Goal: Task Accomplishment & Management: Manage account settings

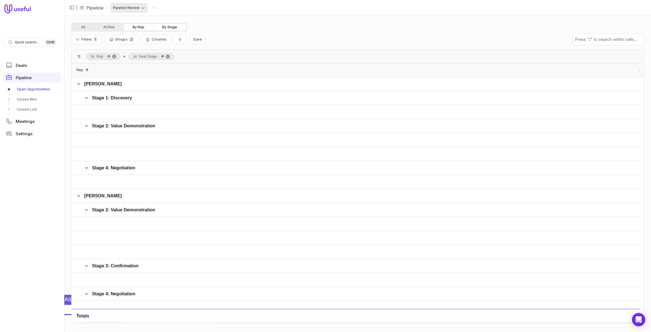
click at [132, 9] on html "Quick search... Ctrl K Deals Pipeline Open Opportunities Closed Won Closed Lost…" at bounding box center [325, 166] width 651 height 332
click at [130, 7] on html "Quick search... Ctrl K Deals Pipeline Open Opportunities Closed Won Closed Lost…" at bounding box center [325, 166] width 651 height 332
click at [97, 39] on button "Filters 1" at bounding box center [86, 40] width 31 height 10
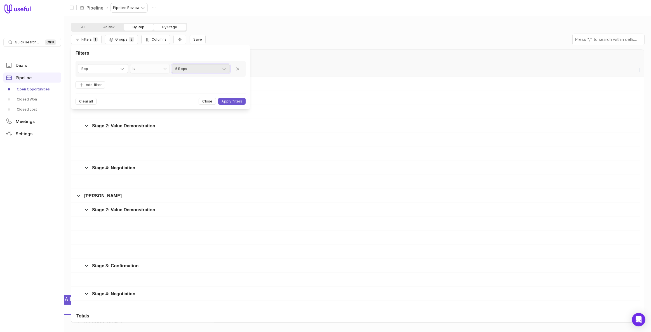
click at [186, 69] on span "5 Reps" at bounding box center [181, 69] width 12 height 7
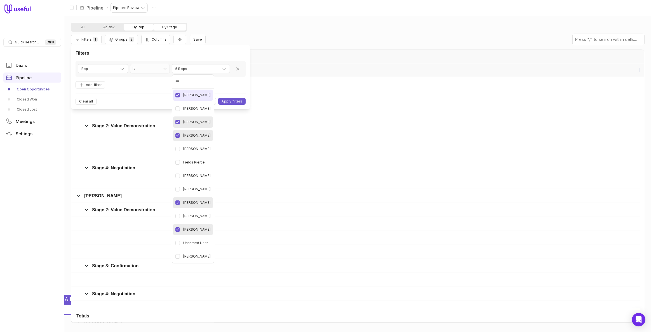
click at [188, 94] on span "[PERSON_NAME]" at bounding box center [196, 95] width 27 height 7
click at [221, 27] on html "Quick search... Ctrl K Deals Pipeline Open Opportunities Closed Won Closed Lost…" at bounding box center [325, 166] width 651 height 332
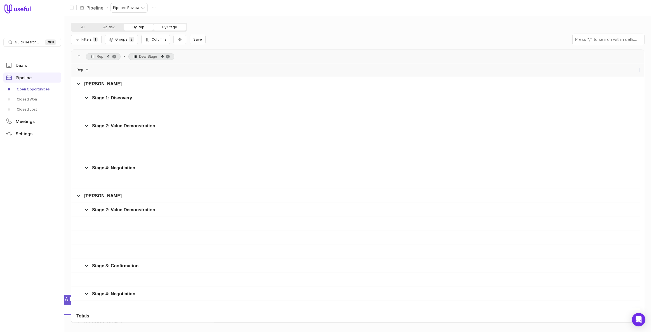
click at [221, 27] on div "All At Risk By Rep By Stage" at bounding box center [357, 27] width 573 height 9
click at [143, 28] on button "By Rep" at bounding box center [139, 27] width 30 height 7
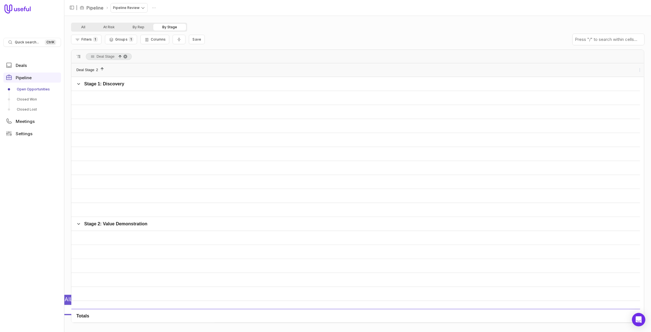
click at [160, 26] on button "By Stage" at bounding box center [169, 27] width 33 height 7
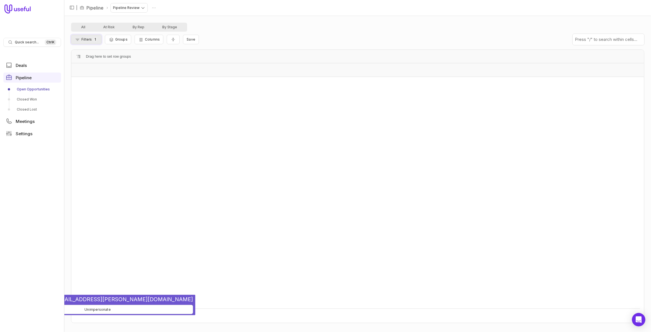
click at [96, 41] on span "1" at bounding box center [95, 39] width 5 height 5
click at [240, 67] on button "Remove filter" at bounding box center [237, 68] width 11 height 9
click at [236, 85] on button "Apply filters" at bounding box center [231, 85] width 27 height 7
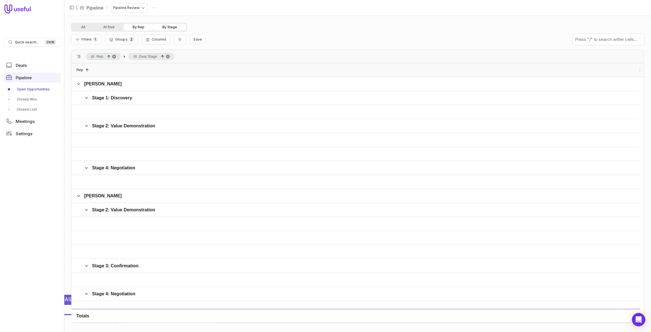
click at [135, 28] on button "By Rep" at bounding box center [139, 27] width 30 height 7
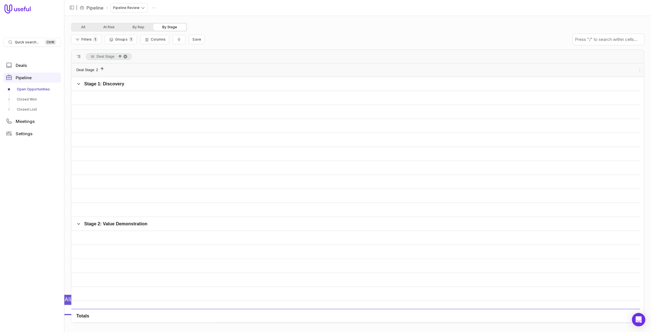
click at [161, 25] on button "By Stage" at bounding box center [169, 27] width 33 height 7
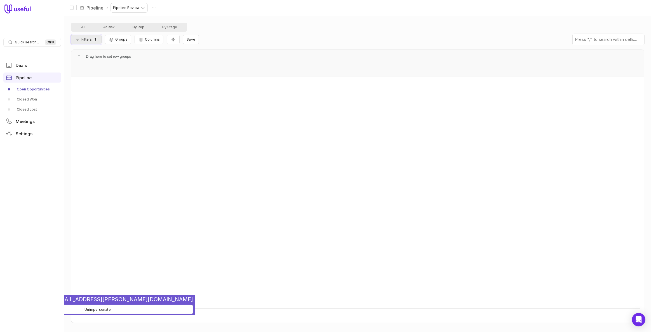
click at [84, 39] on span "Filters" at bounding box center [86, 39] width 10 height 4
click at [239, 69] on icon "Remove filter" at bounding box center [238, 69] width 4 height 4
click at [235, 85] on button "Apply filters" at bounding box center [231, 85] width 27 height 7
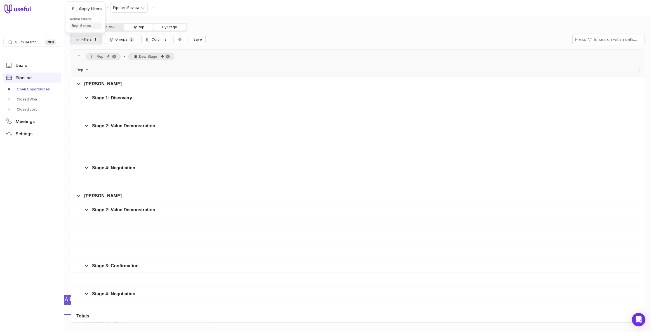
click at [96, 39] on span "1" at bounding box center [95, 39] width 5 height 5
click at [69, 31] on div "All At Risk By Rep By Stage Filters 1 Groups 2 Columns Save Rep Deal Stage Drag…" at bounding box center [357, 174] width 587 height 316
click at [95, 43] on button "Filters 1" at bounding box center [86, 40] width 31 height 10
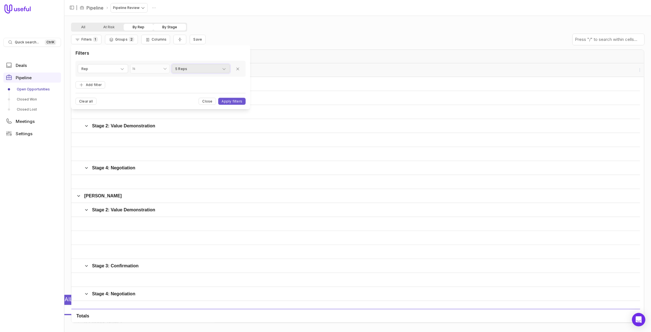
click at [216, 70] on div "5 Reps" at bounding box center [200, 69] width 51 height 7
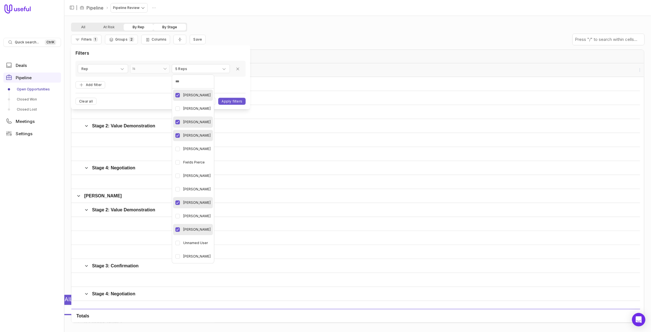
click at [160, 9] on html "Quick search... Ctrl K Deals Pipeline Open Opportunities Closed Won Closed Lost…" at bounding box center [325, 166] width 651 height 332
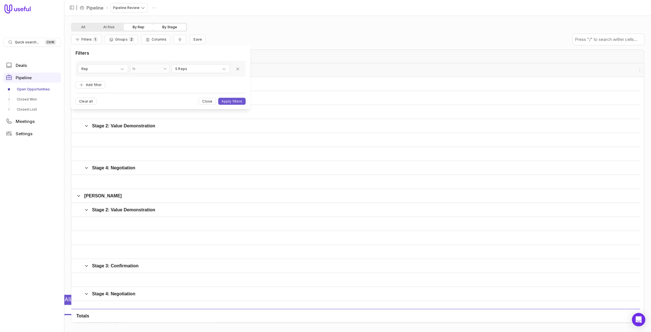
click at [160, 9] on div "| Pipeline Pipeline Review" at bounding box center [115, 7] width 95 height 9
click at [153, 6] on html "Quick search... Ctrl K Deals Pipeline Open Opportunities Closed Won Closed Lost…" at bounding box center [325, 166] width 651 height 332
click at [151, 17] on span "Delete" at bounding box center [148, 18] width 11 height 3
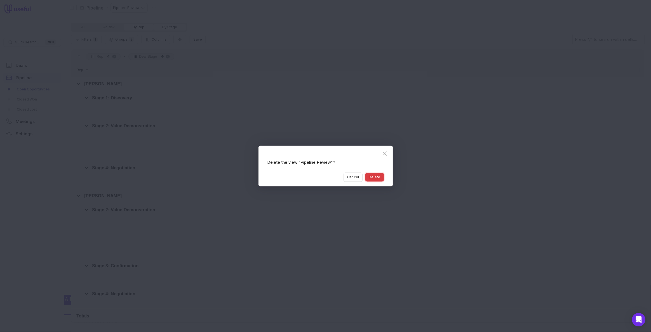
click at [379, 180] on button "Delete" at bounding box center [375, 177] width 18 height 9
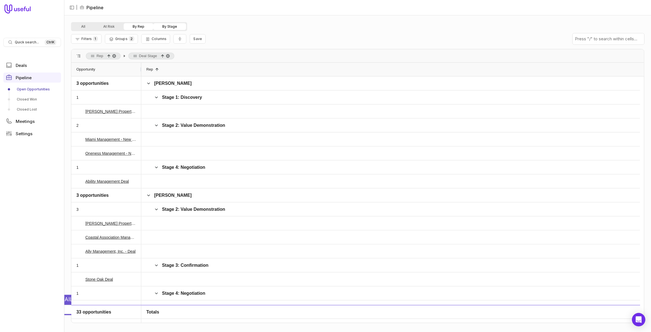
drag, startPoint x: 131, startPoint y: 28, endPoint x: 146, endPoint y: 28, distance: 15.1
click at [132, 28] on button "By Rep" at bounding box center [139, 26] width 30 height 7
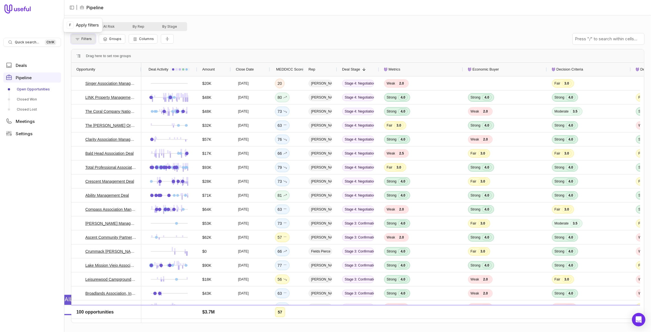
click at [88, 38] on span "Filters" at bounding box center [86, 39] width 10 height 4
click at [94, 67] on button "Add filter" at bounding box center [91, 69] width 30 height 8
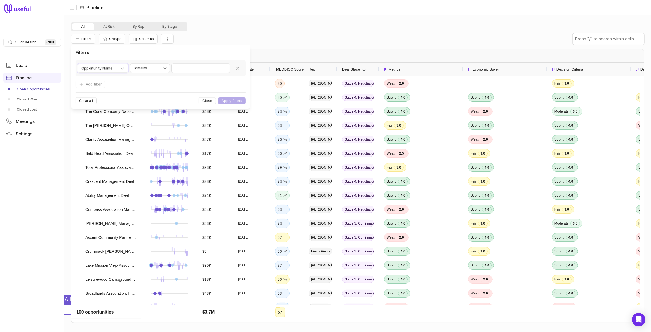
click at [94, 67] on span "Opportunity Name" at bounding box center [96, 68] width 31 height 7
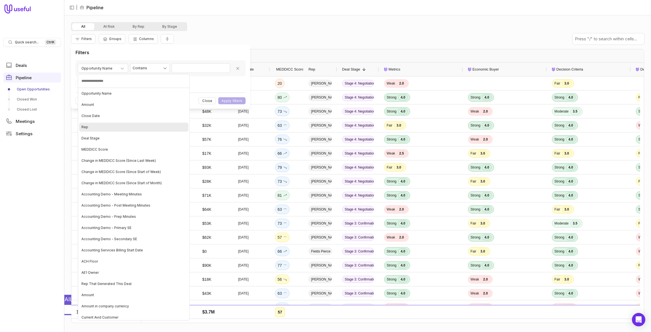
click at [110, 126] on div "Rep" at bounding box center [133, 127] width 109 height 9
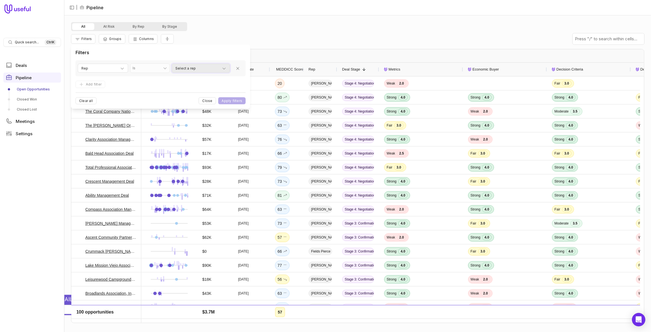
click at [178, 70] on span "Select a rep" at bounding box center [185, 68] width 20 height 7
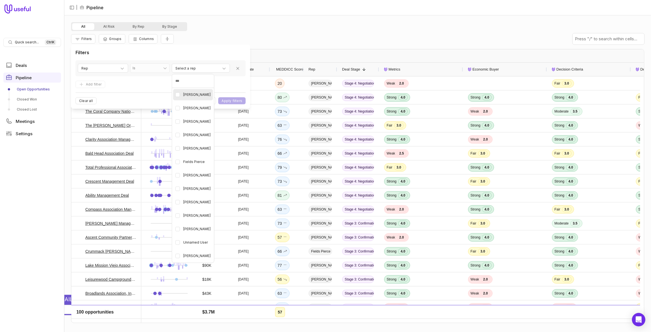
click at [186, 94] on span "[PERSON_NAME]" at bounding box center [196, 94] width 27 height 7
click at [184, 116] on div "[PERSON_NAME]" at bounding box center [193, 121] width 40 height 11
click at [186, 132] on span "[PERSON_NAME]" at bounding box center [196, 135] width 27 height 7
click at [191, 199] on span "[PERSON_NAME]" at bounding box center [196, 202] width 27 height 7
click at [192, 227] on span "[PERSON_NAME]" at bounding box center [196, 229] width 27 height 7
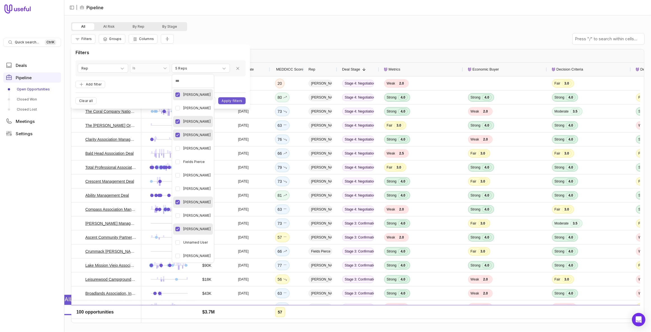
click at [236, 100] on html "Quick search... Ctrl K Deals Pipeline Open Opportunities Closed Won Closed Lost…" at bounding box center [325, 166] width 651 height 332
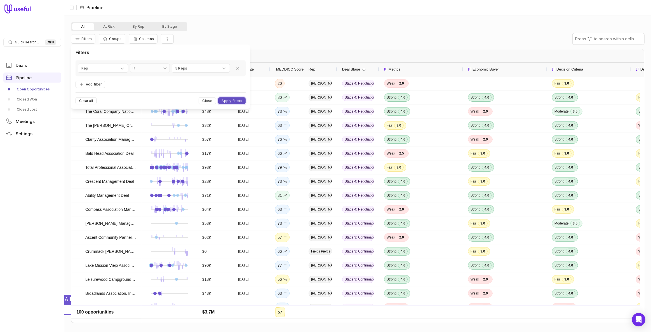
click at [224, 99] on button "Apply filters" at bounding box center [231, 100] width 27 height 7
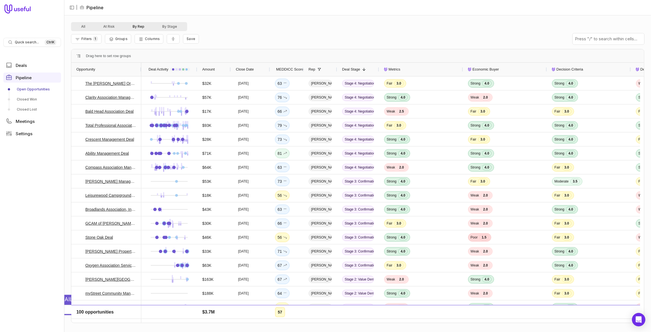
click at [141, 26] on button "By Rep" at bounding box center [139, 26] width 30 height 7
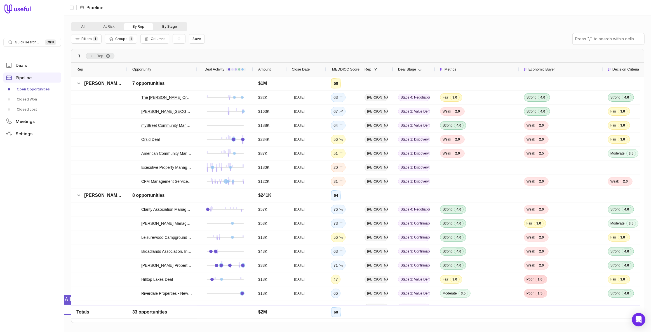
click at [165, 25] on button "By Stage" at bounding box center [169, 26] width 33 height 7
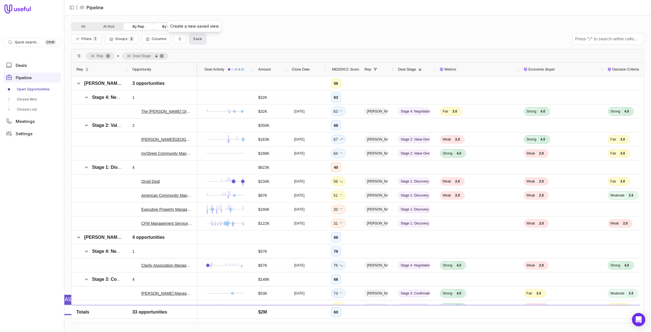
click at [195, 41] on button "Save" at bounding box center [198, 39] width 16 height 10
type input "**********"
click at [261, 75] on button "Save" at bounding box center [255, 74] width 15 height 7
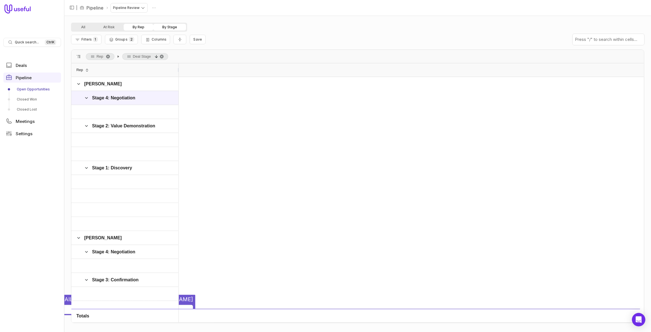
drag, startPoint x: 126, startPoint y: 70, endPoint x: 178, endPoint y: 91, distance: 55.6
click at [178, 91] on div "Rep 1 [PERSON_NAME] Stage 4: Negotiation Stage 2: Value Demonstration Stage 1: …" at bounding box center [357, 192] width 573 height 259
click at [154, 8] on html "Quick search... Ctrl K Deals Pipeline Open Opportunities Closed Won Closed Lost…" at bounding box center [325, 166] width 651 height 332
click at [144, 16] on div "Delete" at bounding box center [145, 18] width 26 height 11
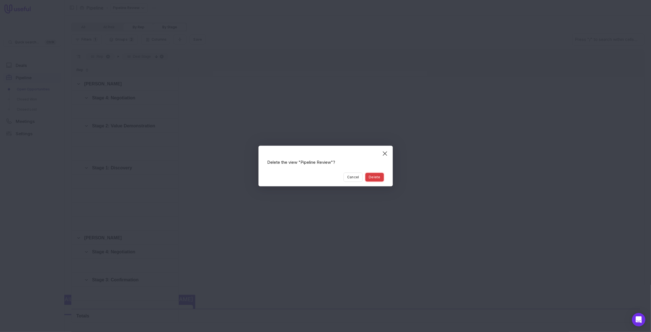
click at [378, 180] on button "Delete" at bounding box center [375, 177] width 18 height 9
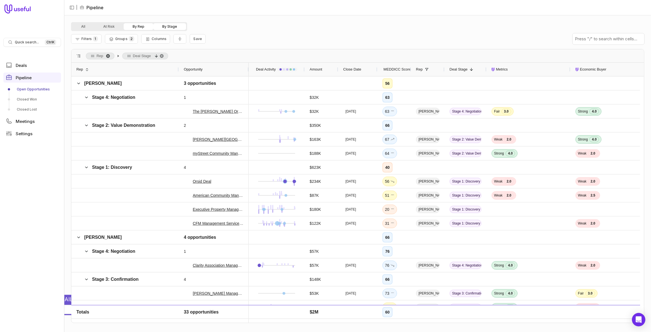
click at [106, 55] on span "Rep. Press ENTER to sort. Press DELETE to remove" at bounding box center [108, 56] width 4 height 4
